Goal: Information Seeking & Learning: Learn about a topic

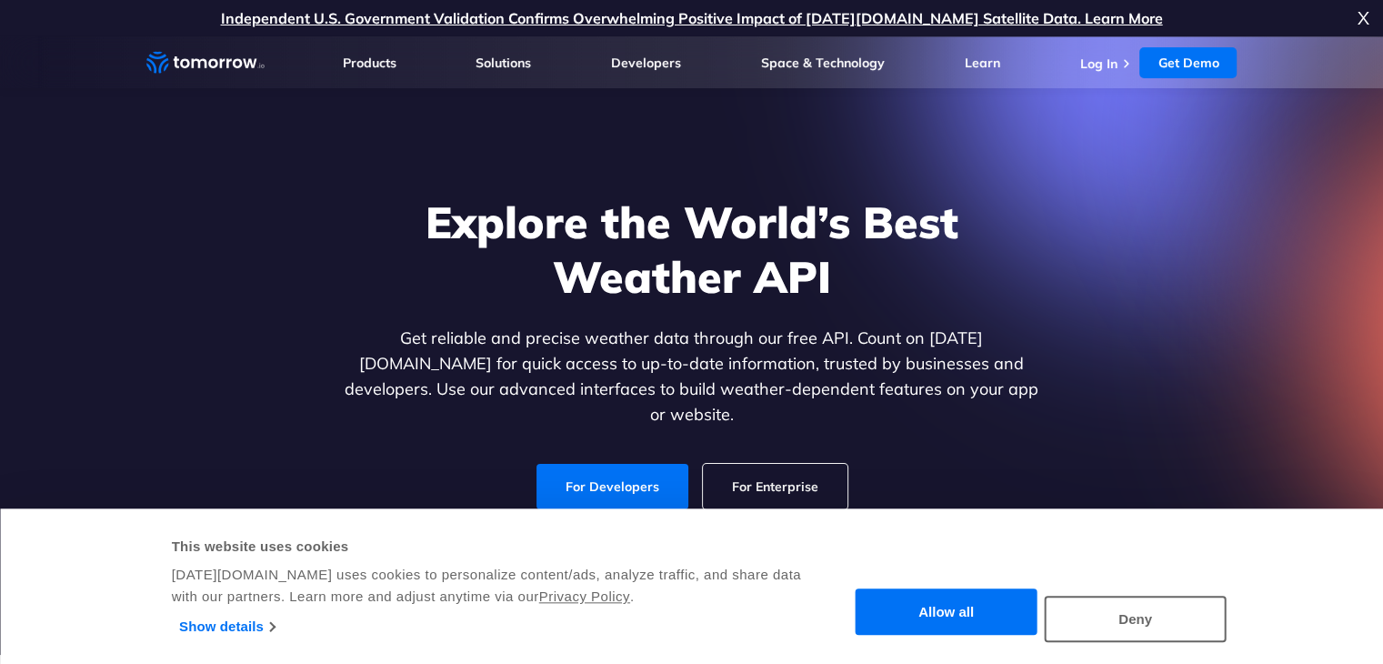
click at [993, 618] on button "Allow all" at bounding box center [947, 612] width 182 height 46
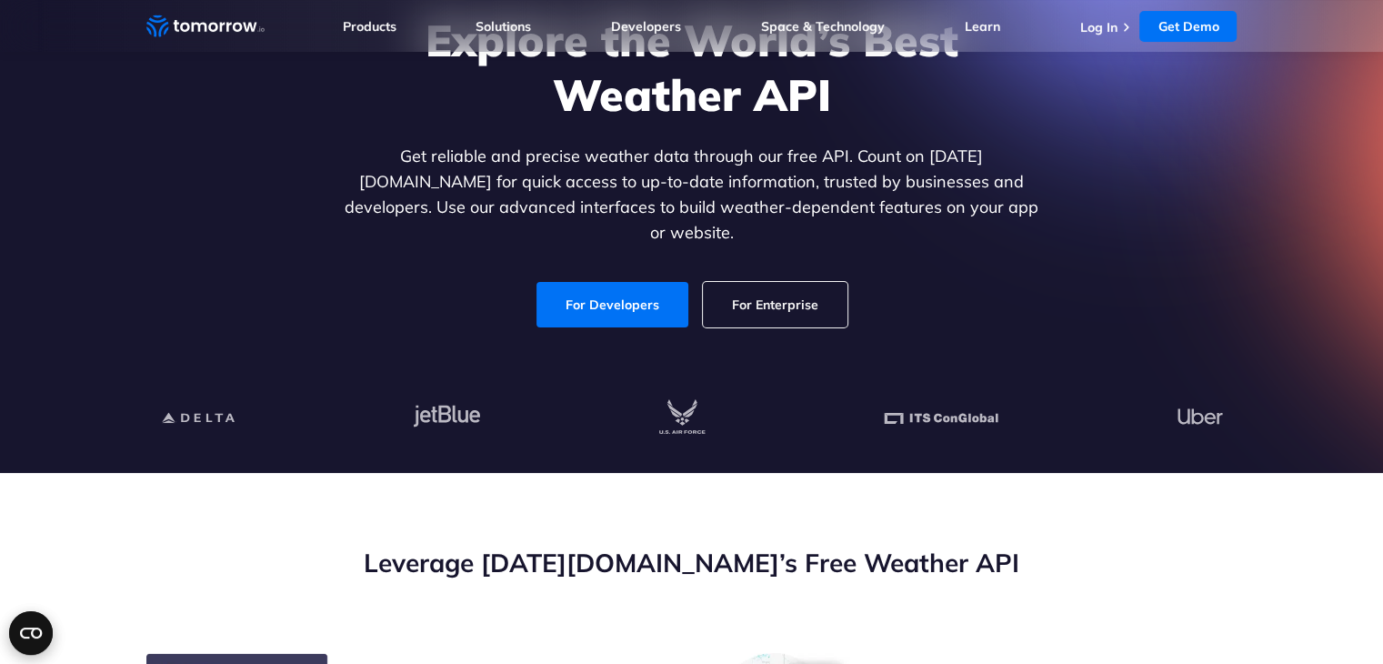
scroll to position [182, 0]
click at [625, 282] on link "For Developers" at bounding box center [612, 304] width 152 height 45
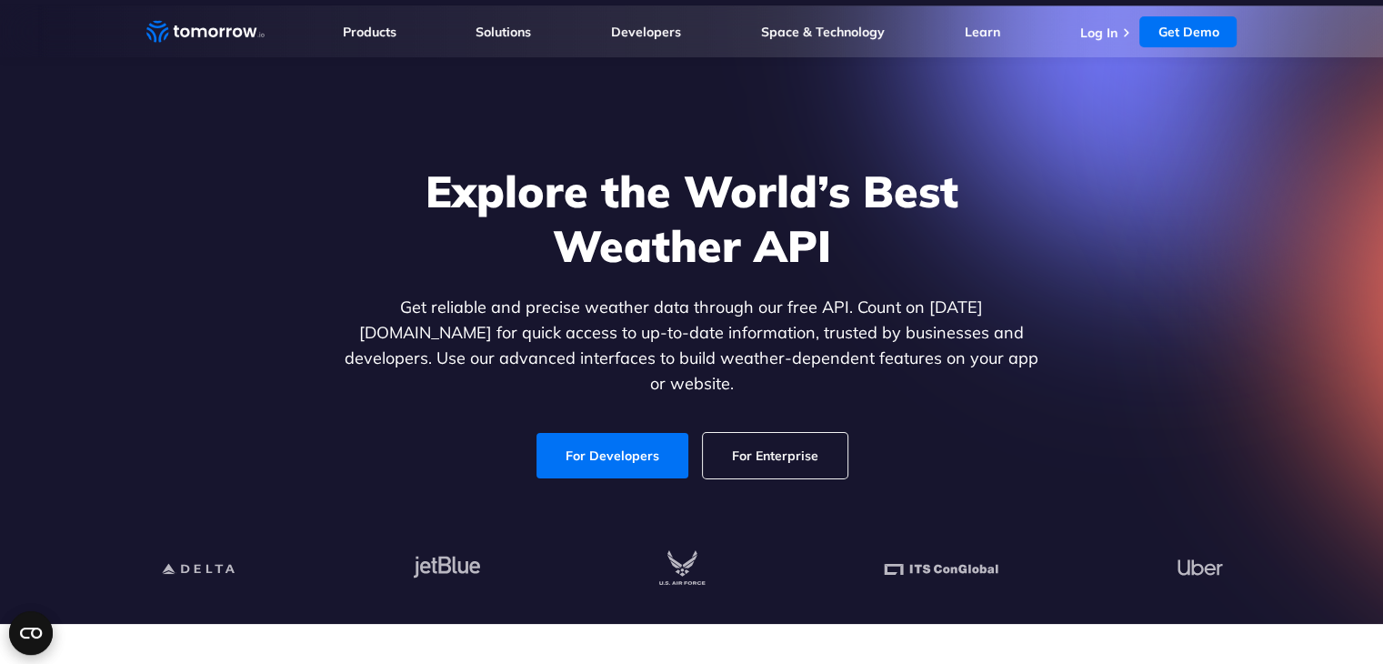
scroll to position [25, 0]
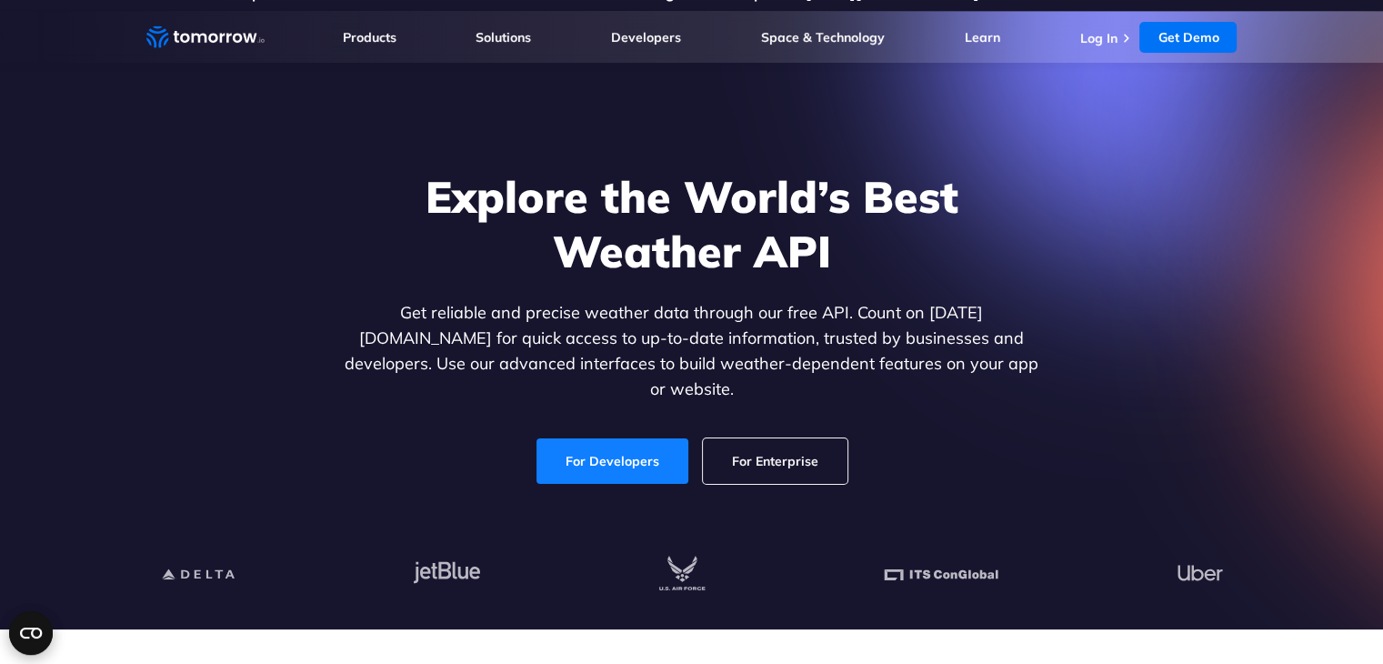
click at [606, 456] on link "For Developers" at bounding box center [612, 460] width 152 height 45
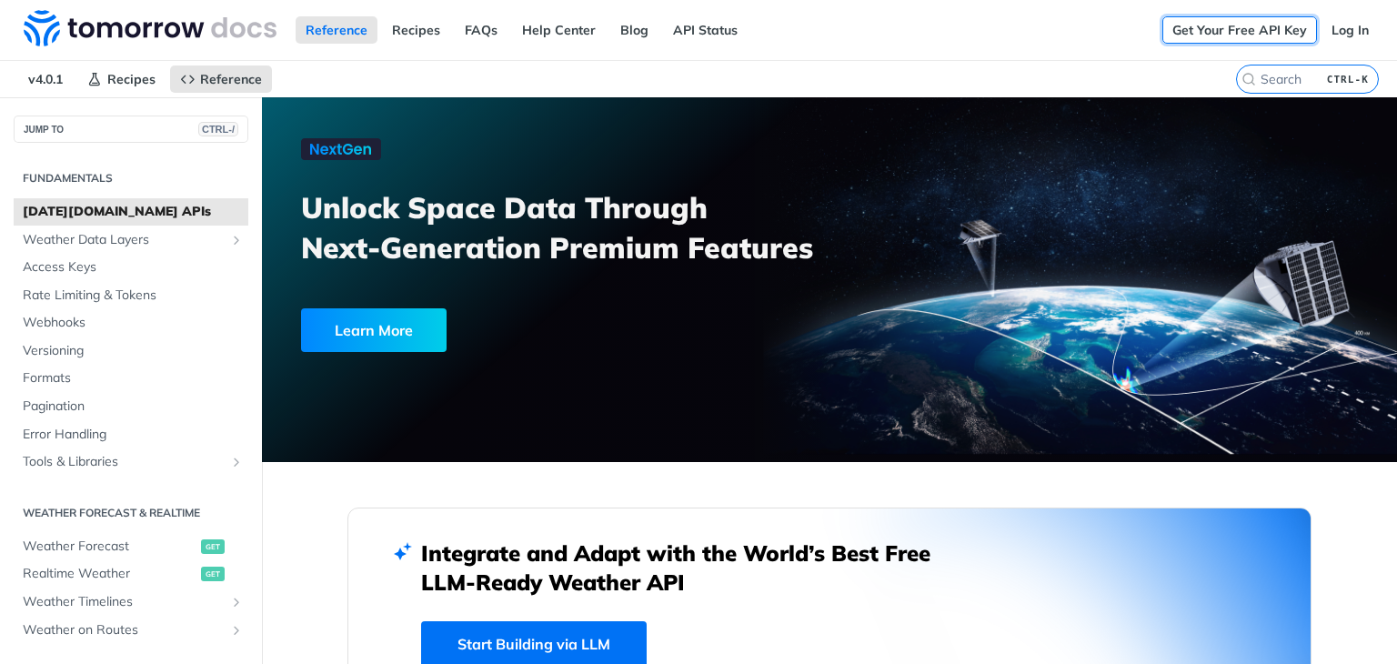
click at [1228, 28] on link "Get Your Free API Key" at bounding box center [1239, 29] width 155 height 27
click at [113, 208] on span "[DATE][DOMAIN_NAME] APIs" at bounding box center [133, 212] width 221 height 18
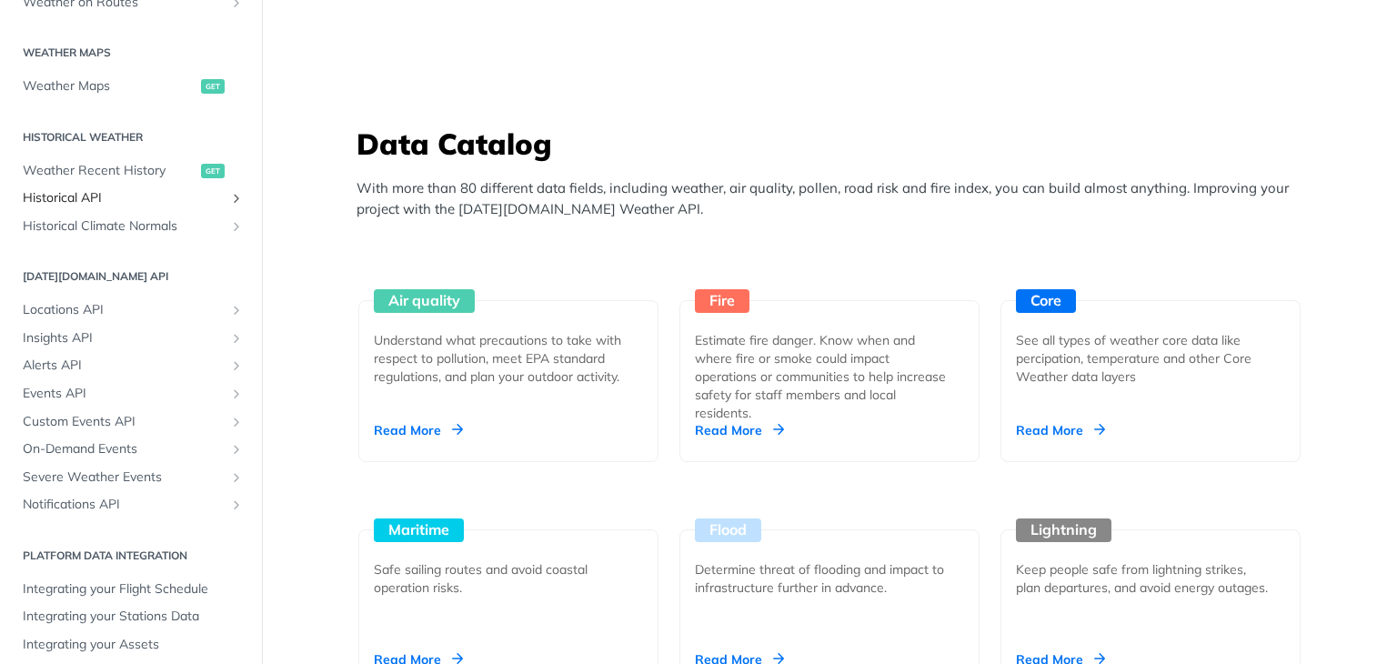
scroll to position [545, 0]
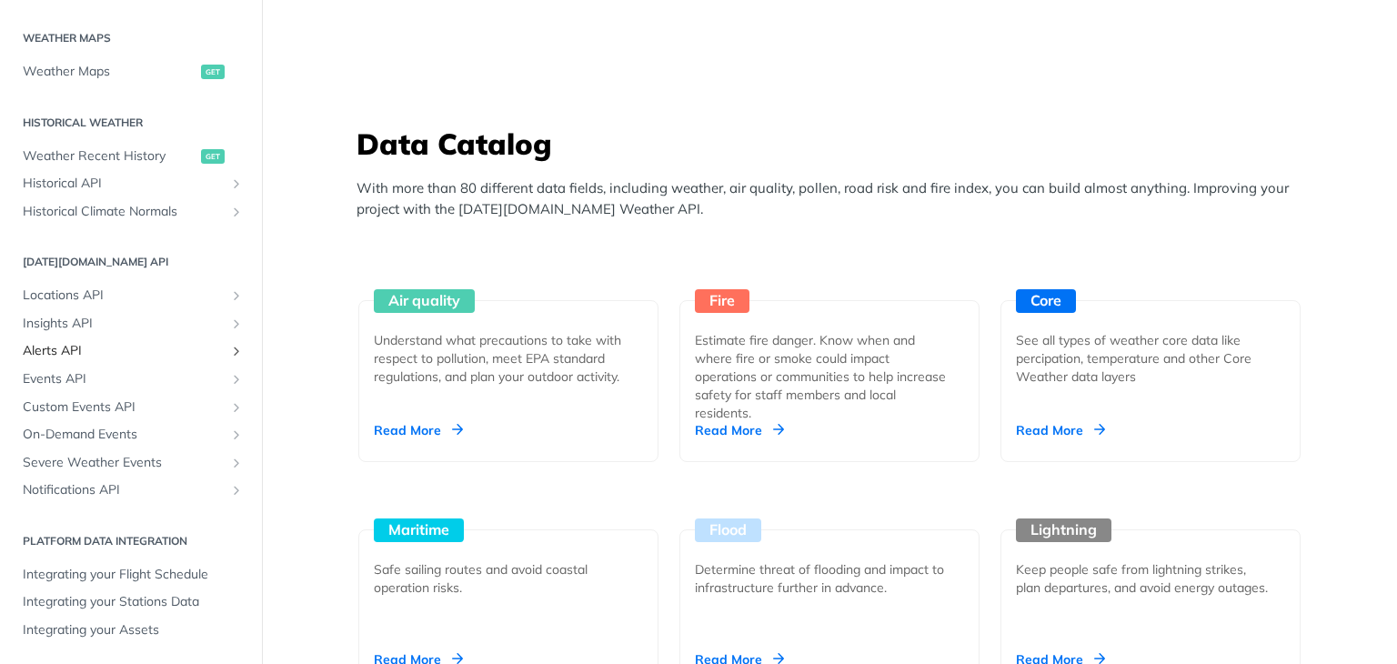
click at [85, 350] on span "Alerts API" at bounding box center [124, 351] width 202 height 18
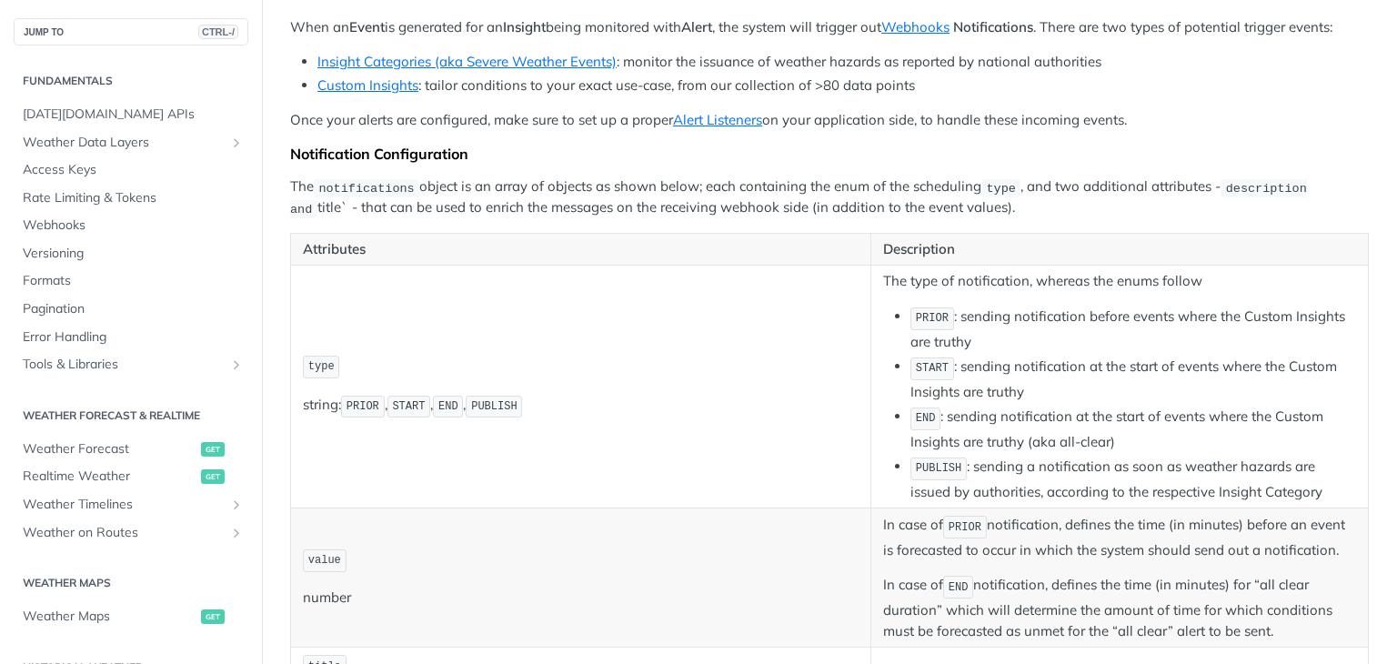
scroll to position [131, 0]
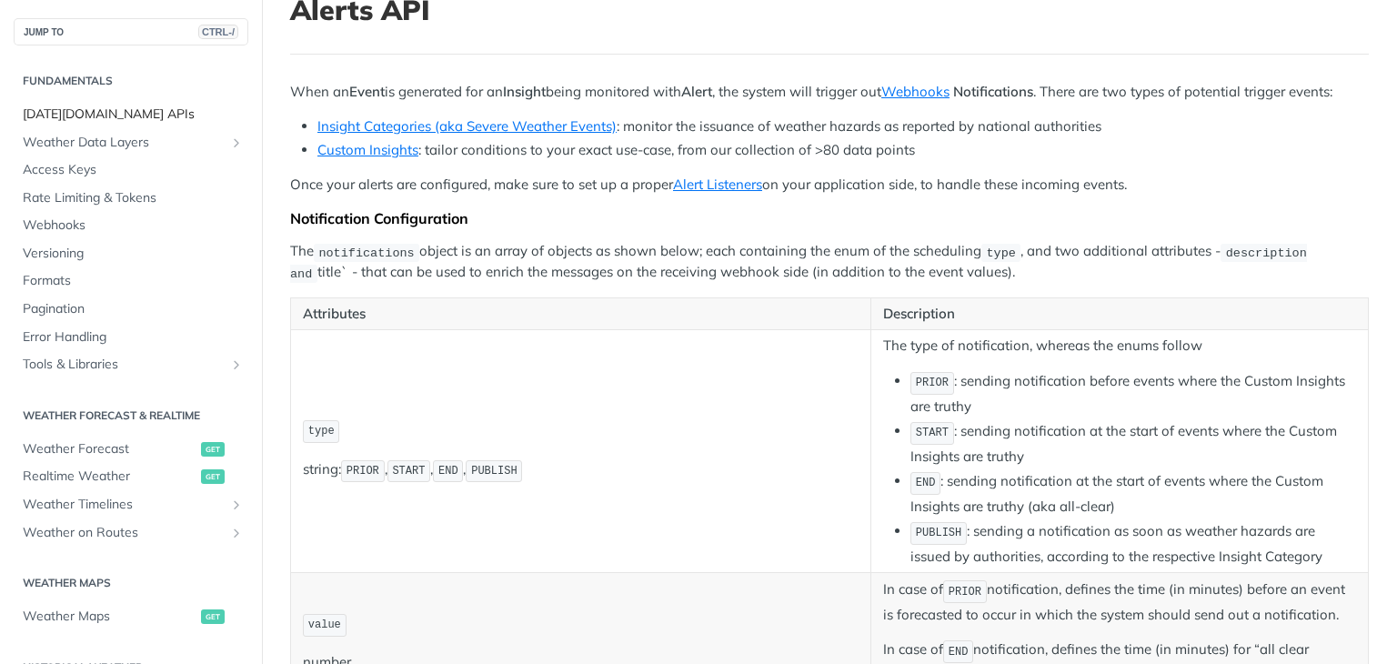
click at [125, 103] on link "[DATE][DOMAIN_NAME] APIs" at bounding box center [131, 114] width 235 height 27
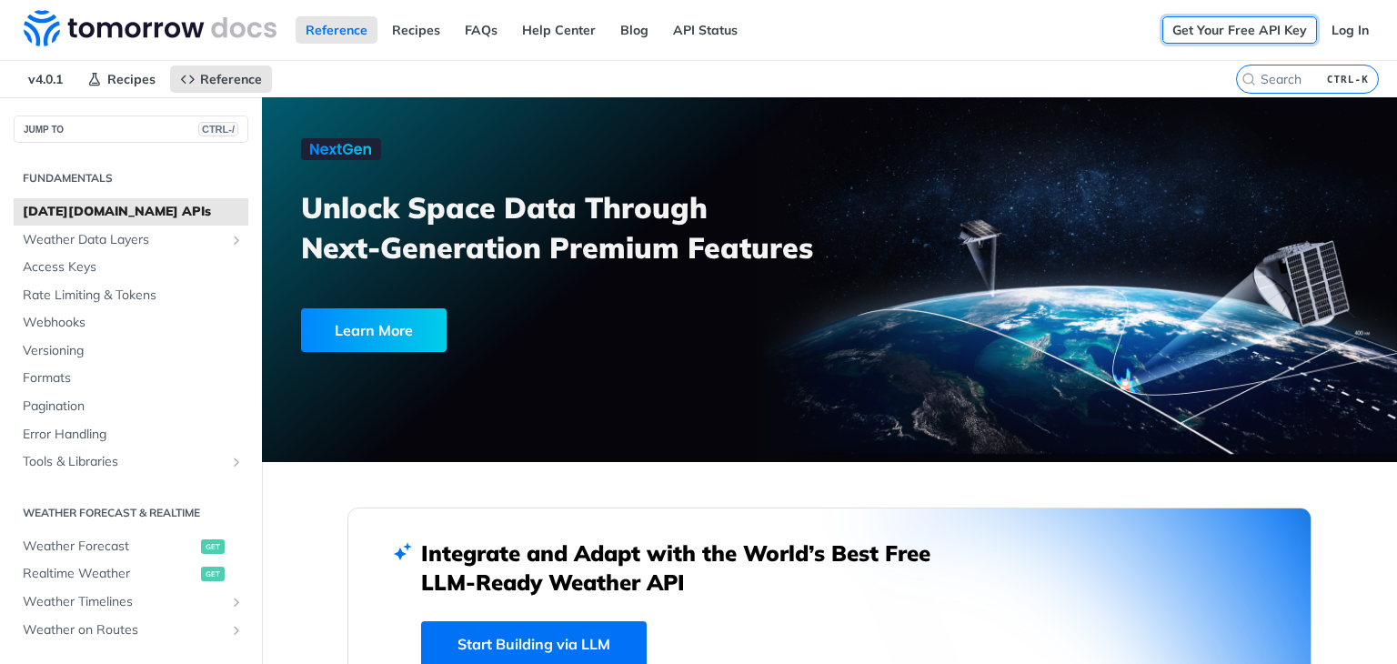
click at [1251, 26] on link "Get Your Free API Key" at bounding box center [1239, 29] width 155 height 27
